Goal: Find specific page/section: Find specific page/section

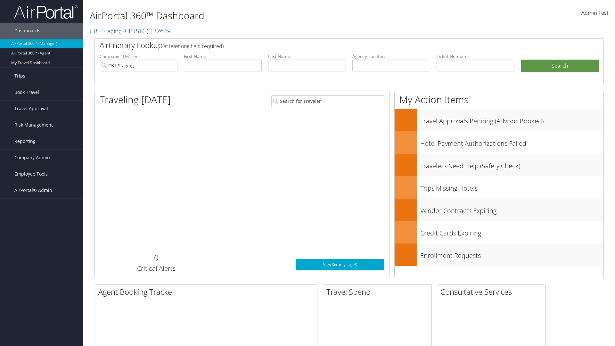
click at [42, 190] on span "AirPortal® Admin" at bounding box center [33, 190] width 38 height 16
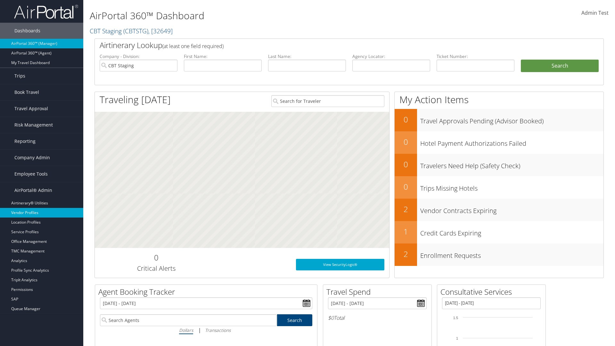
click at [42, 213] on link "Vendor Profiles" at bounding box center [41, 213] width 83 height 10
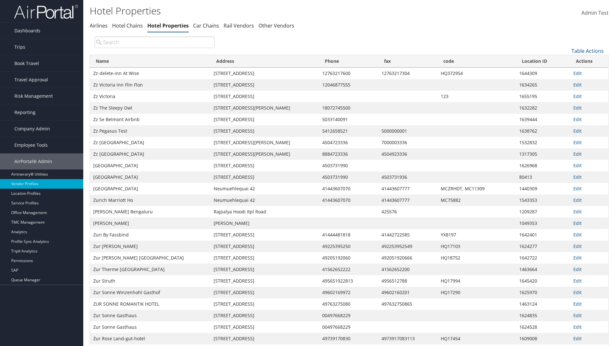
click at [150, 61] on th "Name" at bounding box center [150, 61] width 121 height 13
